Goal: Communication & Community: Participate in discussion

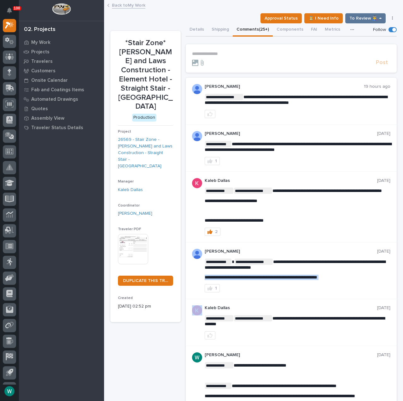
click at [268, 279] on span "**********" at bounding box center [261, 277] width 113 height 4
copy div "**********"
click at [317, 234] on div "2" at bounding box center [298, 232] width 186 height 8
click at [149, 139] on link "26569 - Stair Zone - Pinkerton and Laws Construction - Straight Stair - Bainbri…" at bounding box center [145, 152] width 55 height 33
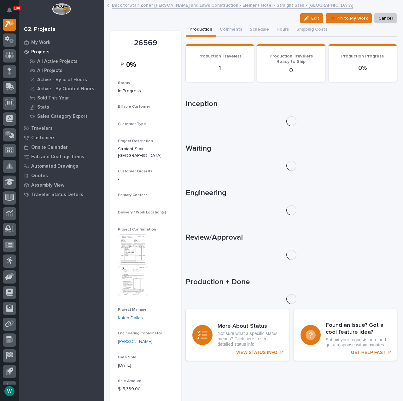
scroll to position [16, 0]
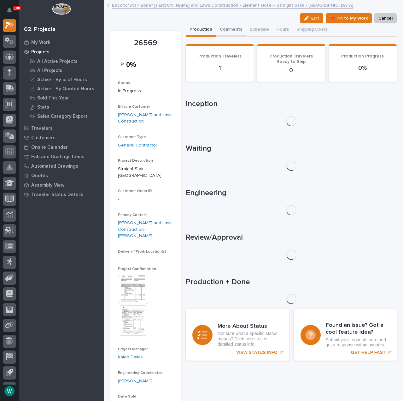
click at [229, 28] on button "Comments" at bounding box center [231, 29] width 30 height 13
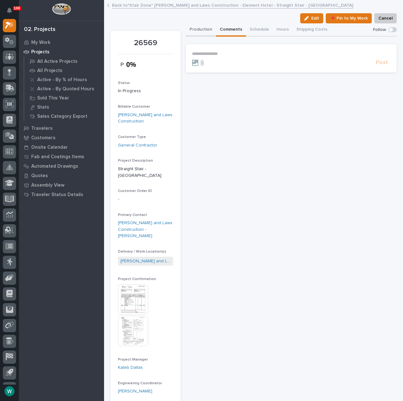
click at [201, 28] on button "Production" at bounding box center [201, 29] width 30 height 13
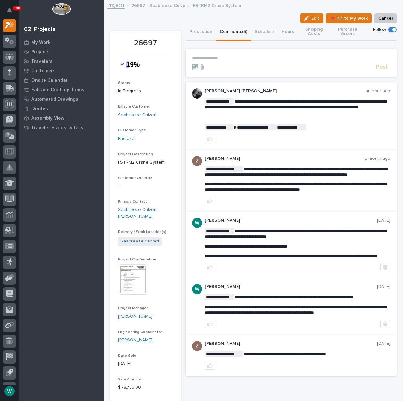
click at [393, 31] on span at bounding box center [395, 30] width 4 height 4
click at [313, 55] on section "**********" at bounding box center [291, 63] width 211 height 28
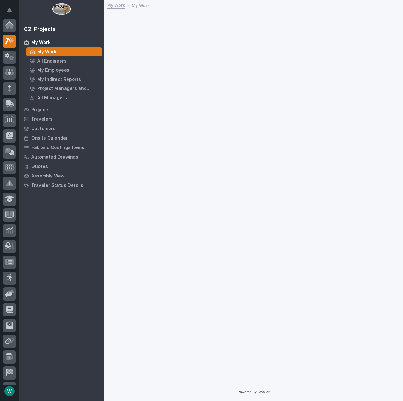
scroll to position [16, 0]
drag, startPoint x: 248, startPoint y: 98, endPoint x: 257, endPoint y: 99, distance: 8.5
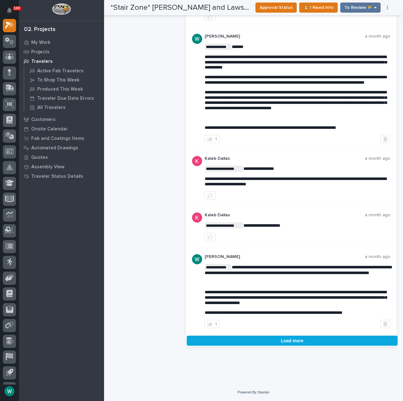
scroll to position [1493, 0]
click at [290, 337] on button "Load more" at bounding box center [292, 340] width 211 height 10
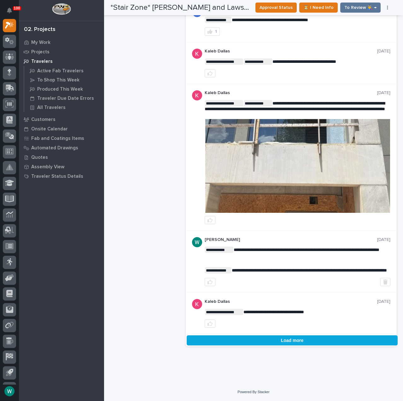
scroll to position [2941, 0]
click at [309, 338] on button "Load more" at bounding box center [292, 340] width 211 height 10
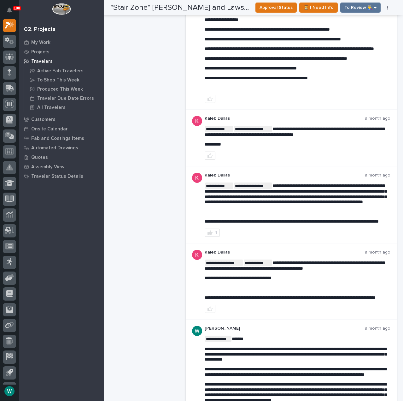
scroll to position [1119, 0]
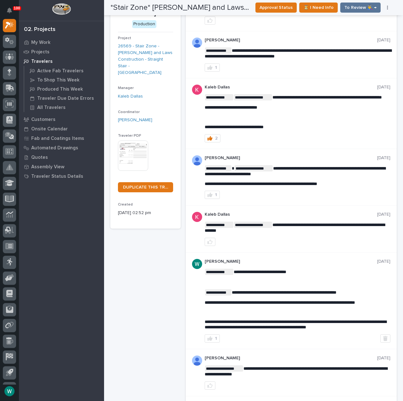
scroll to position [0, 0]
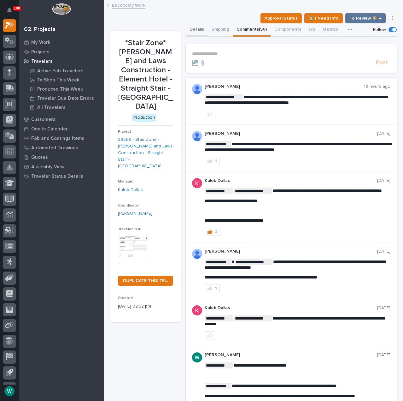
click at [195, 27] on button "Details" at bounding box center [197, 29] width 22 height 13
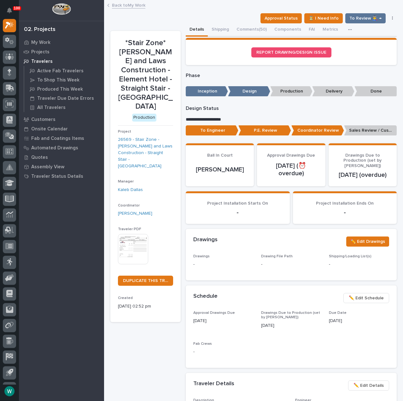
click at [362, 131] on p "Sales Review / Customer Approval" at bounding box center [370, 130] width 53 height 10
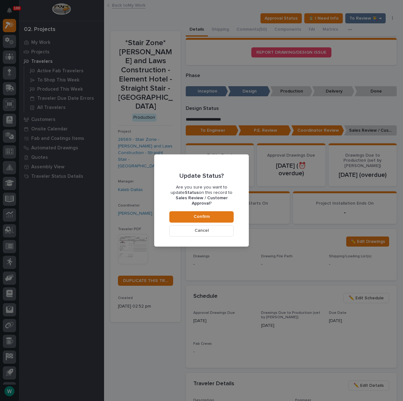
drag, startPoint x: 227, startPoint y: 228, endPoint x: 230, endPoint y: 222, distance: 5.8
click at [227, 228] on button "Cancel" at bounding box center [201, 230] width 64 height 11
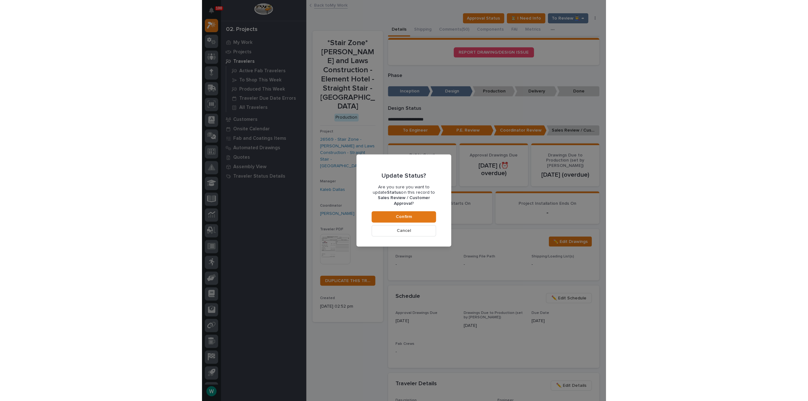
scroll to position [38, 0]
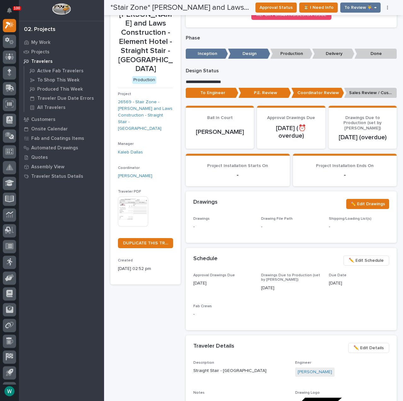
click at [270, 94] on p "P.E. Review" at bounding box center [265, 93] width 53 height 10
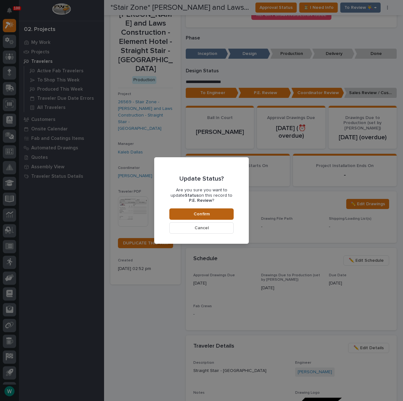
drag, startPoint x: 205, startPoint y: 215, endPoint x: 213, endPoint y: 213, distance: 8.4
click at [205, 214] on span "Confirm" at bounding box center [202, 214] width 16 height 6
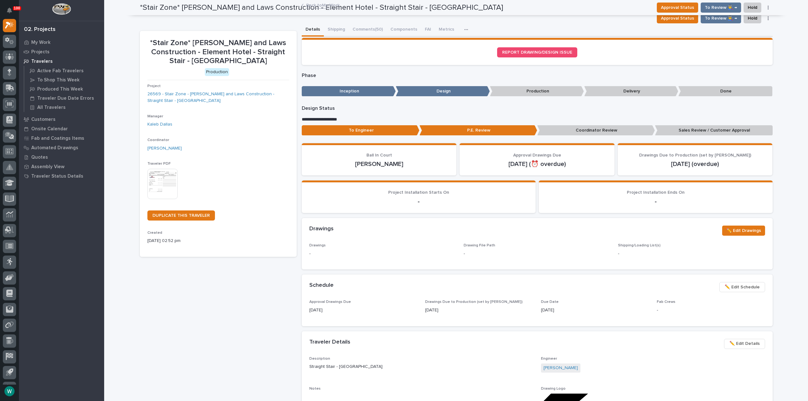
scroll to position [0, 0]
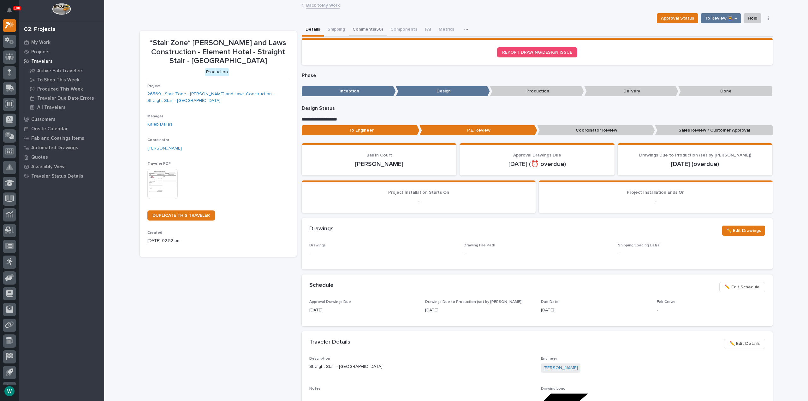
click at [362, 31] on button "Comments (50)" at bounding box center [368, 29] width 38 height 13
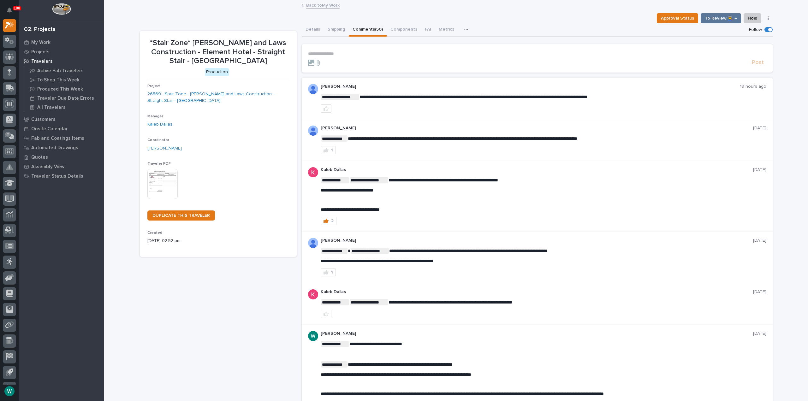
click at [352, 50] on section "**********" at bounding box center [537, 58] width 471 height 28
click at [352, 52] on p "**********" at bounding box center [537, 53] width 458 height 5
click at [236, 54] on p "*Stair Zone* Pinkerton and Laws Construction - Element Hotel - Straight Stair -…" at bounding box center [218, 52] width 142 height 27
drag, startPoint x: 236, startPoint y: 54, endPoint x: 270, endPoint y: 68, distance: 36.6
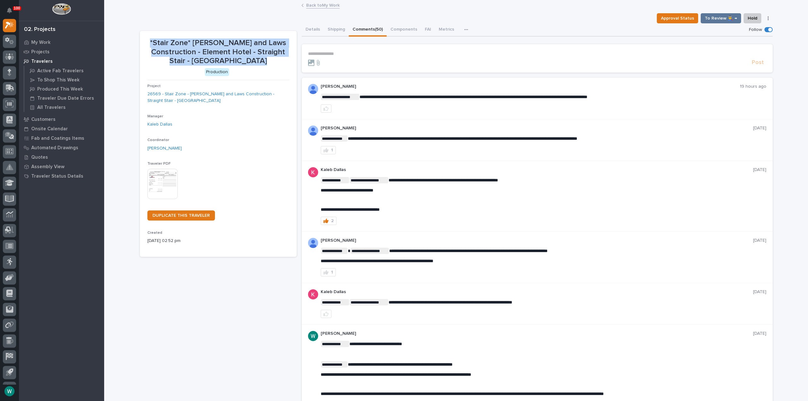
click at [236, 54] on p "*Stair Zone* Pinkerton and Laws Construction - Element Hotel - Straight Stair -…" at bounding box center [218, 52] width 142 height 27
click at [270, 68] on p "Production" at bounding box center [216, 72] width 139 height 8
drag, startPoint x: 242, startPoint y: 62, endPoint x: 248, endPoint y: 60, distance: 6.3
click at [248, 60] on p "*Stair Zone* Pinkerton and Laws Construction - Element Hotel - Straight Stair -…" at bounding box center [218, 52] width 142 height 27
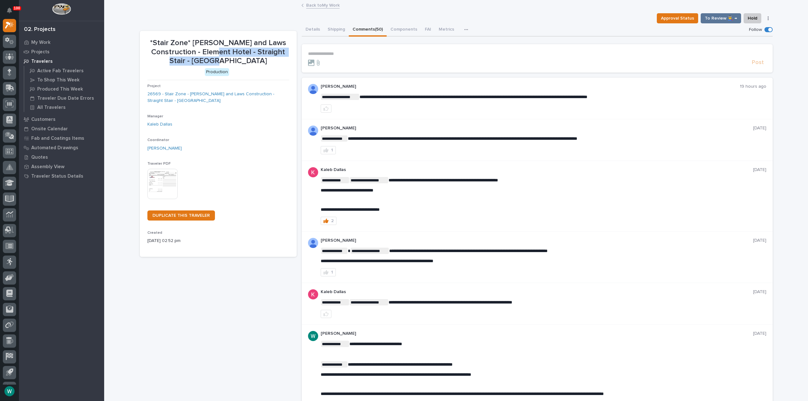
drag, startPoint x: 245, startPoint y: 62, endPoint x: 232, endPoint y: 50, distance: 17.6
click at [232, 50] on p "*Stair Zone* Pinkerton and Laws Construction - Element Hotel - Straight Stair -…" at bounding box center [218, 52] width 142 height 27
click at [154, 51] on p "*Stair Zone* Pinkerton and Laws Construction - Element Hotel - Straight Stair -…" at bounding box center [218, 52] width 142 height 27
drag, startPoint x: 162, startPoint y: 41, endPoint x: 166, endPoint y: 43, distance: 5.4
click at [166, 43] on p "*Stair Zone* Pinkerton and Laws Construction - Element Hotel - Straight Stair -…" at bounding box center [218, 52] width 142 height 27
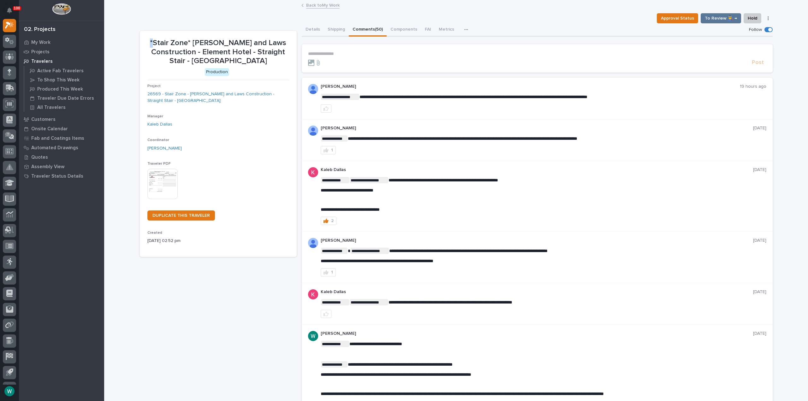
click at [166, 43] on p "*Stair Zone* Pinkerton and Laws Construction - Element Hotel - Straight Stair -…" at bounding box center [218, 52] width 142 height 27
drag, startPoint x: 244, startPoint y: 61, endPoint x: 196, endPoint y: 44, distance: 50.7
click at [196, 44] on p "*Stair Zone* Pinkerton and Laws Construction - Element Hotel - Straight Stair -…" at bounding box center [218, 52] width 142 height 27
click at [185, 54] on p "*Stair Zone* Pinkerton and Laws Construction - Element Hotel - Straight Stair -…" at bounding box center [218, 52] width 142 height 27
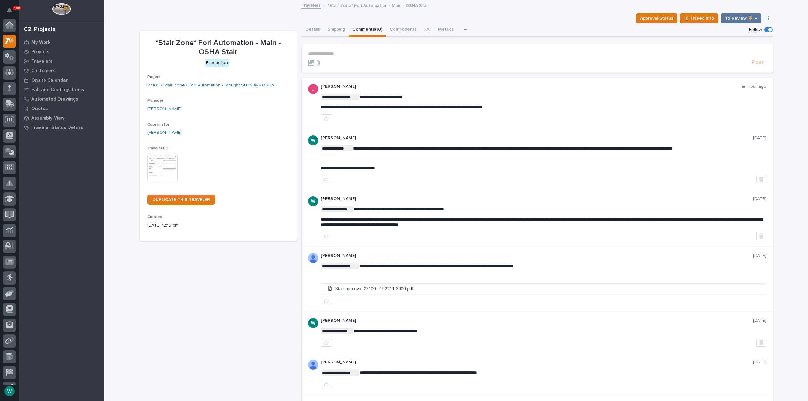
scroll to position [16, 0]
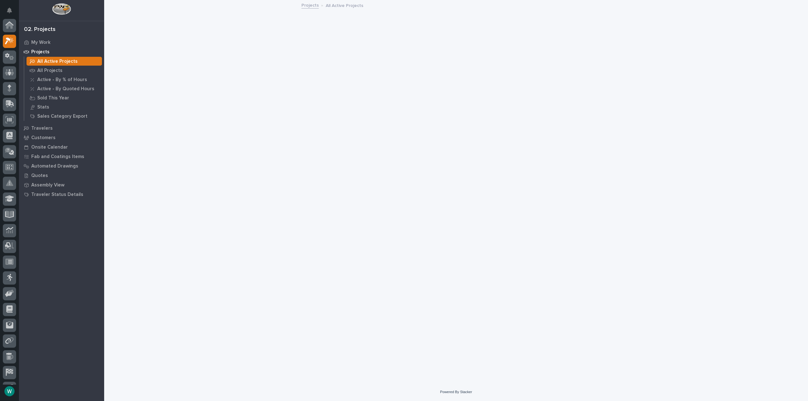
scroll to position [16, 0]
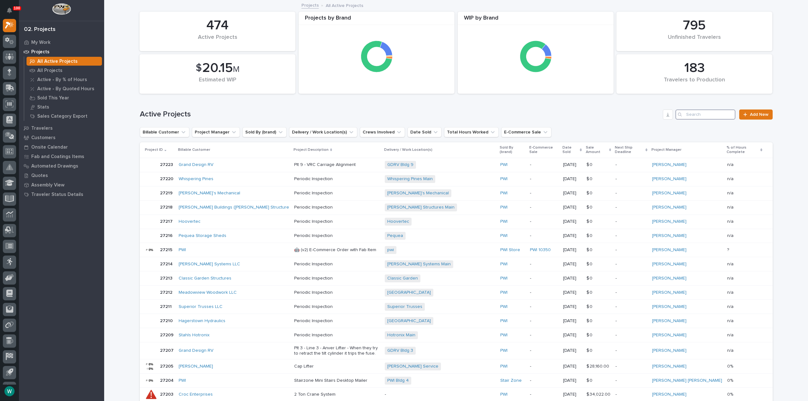
click at [690, 116] on input "Search" at bounding box center [705, 115] width 60 height 10
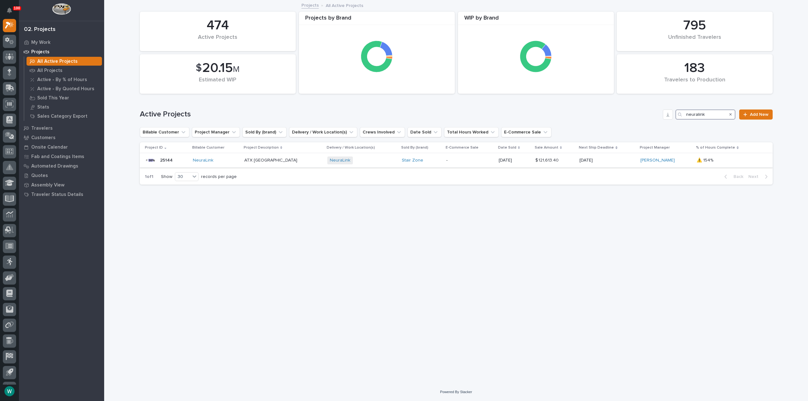
type input "neuralink"
click at [177, 163] on div "25144 25144" at bounding box center [166, 160] width 43 height 13
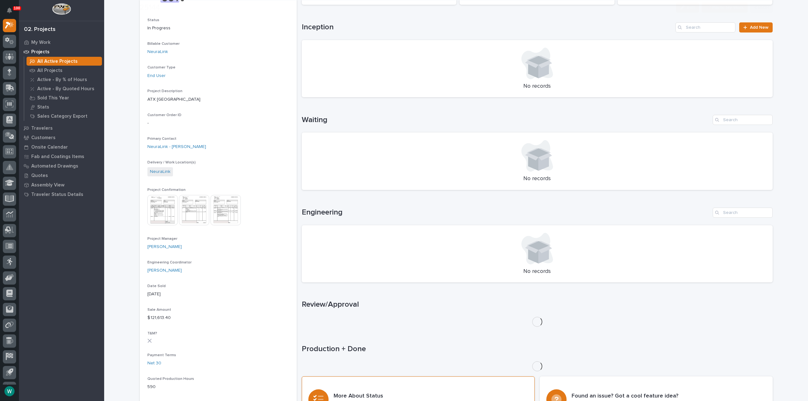
scroll to position [168, 0]
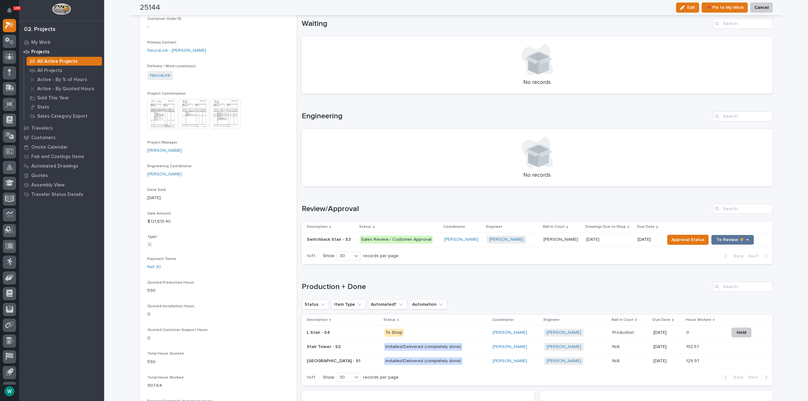
click at [316, 243] on div "Switchback Stair - S3 Switchback Stair - S3" at bounding box center [331, 239] width 48 height 10
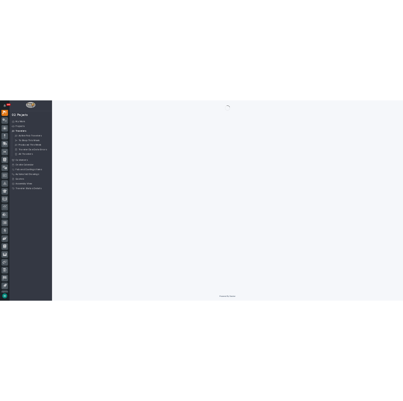
scroll to position [16, 0]
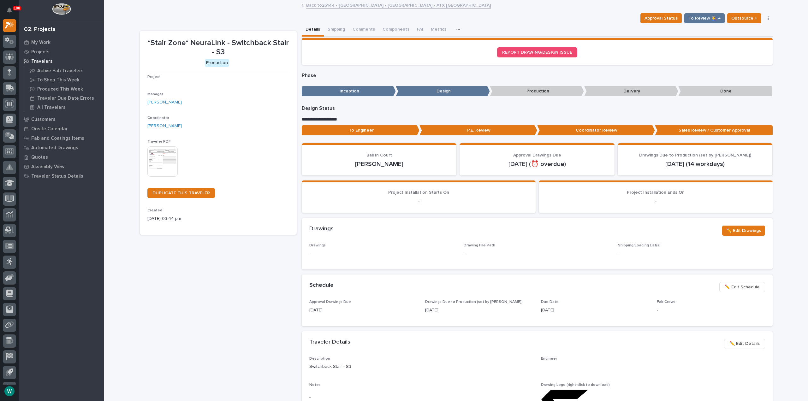
click at [353, 31] on button "Comments" at bounding box center [364, 29] width 30 height 13
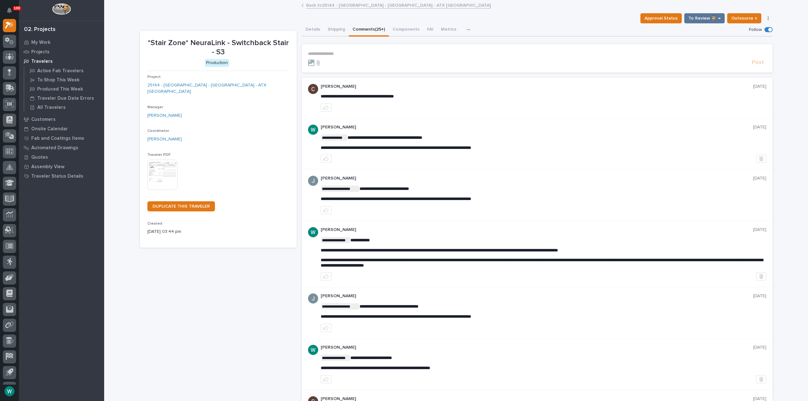
click at [390, 55] on p "**********" at bounding box center [537, 53] width 458 height 5
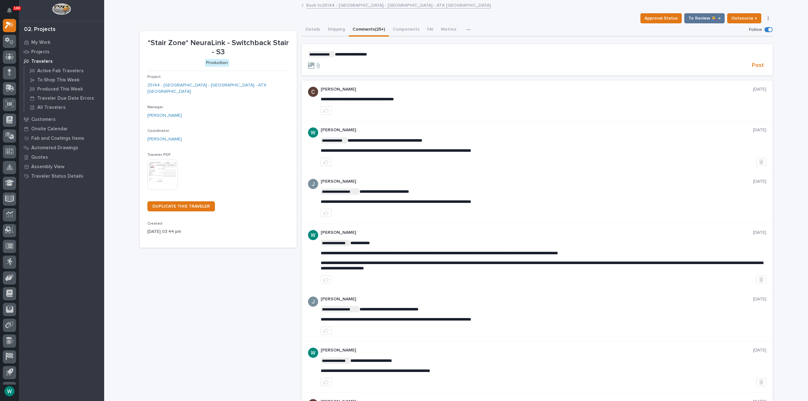
click at [757, 75] on section "**********" at bounding box center [537, 60] width 471 height 32
click at [756, 67] on span "Post" at bounding box center [758, 65] width 12 height 7
